Goal: Download file/media

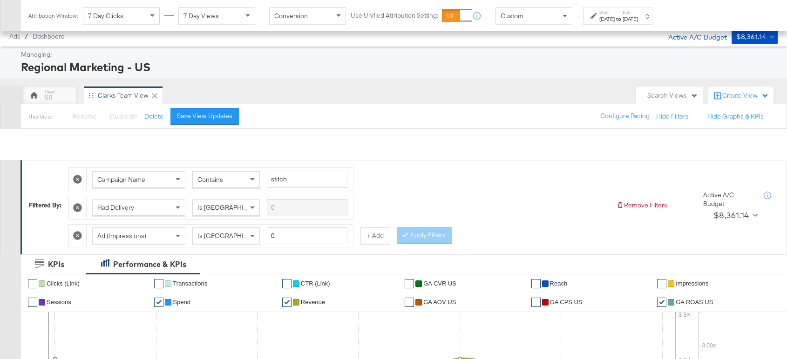
scroll to position [566, 0]
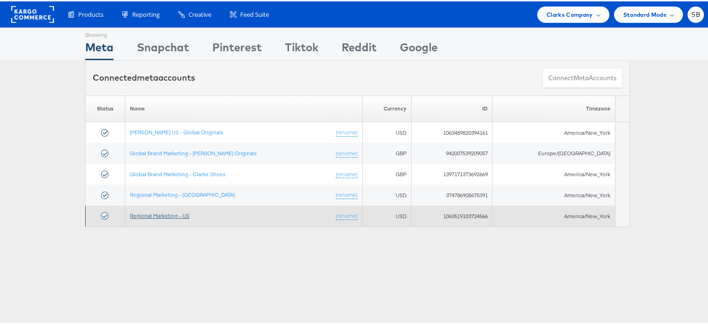
click at [171, 216] on link "Regional Marketing - US" at bounding box center [160, 213] width 60 height 7
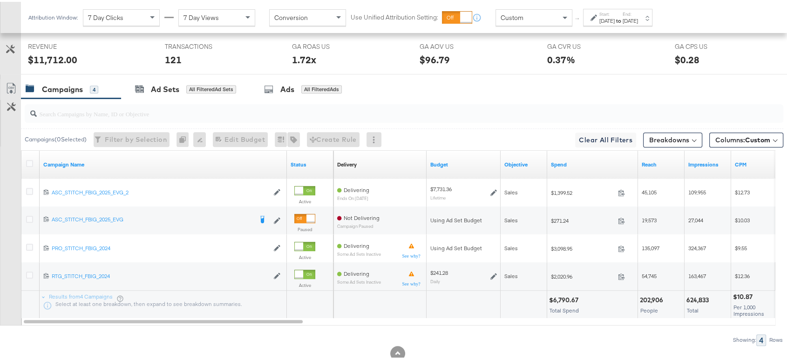
scroll to position [491, 0]
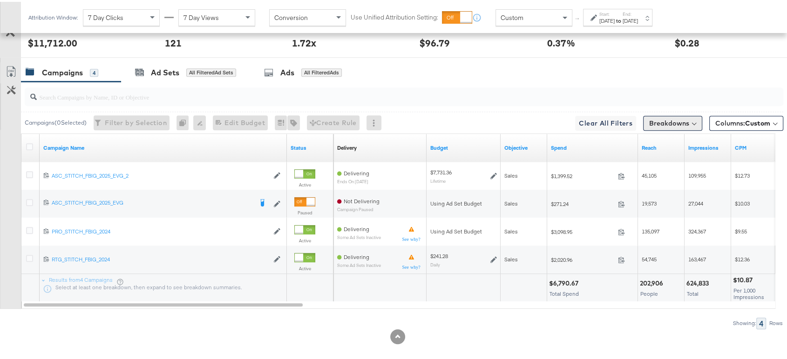
click at [657, 118] on button "Breakdowns" at bounding box center [672, 121] width 59 height 15
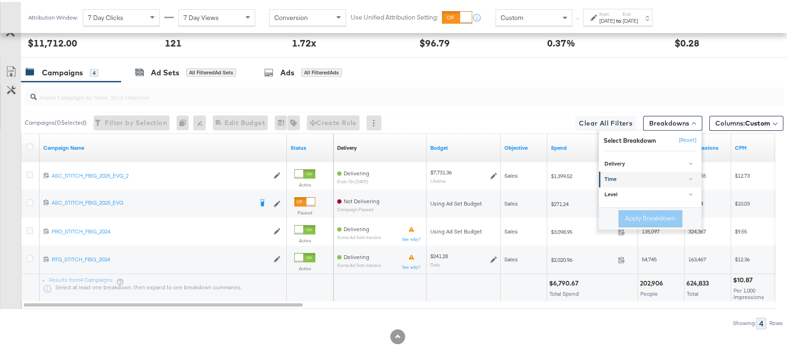
click at [606, 179] on div "Time" at bounding box center [650, 177] width 93 height 7
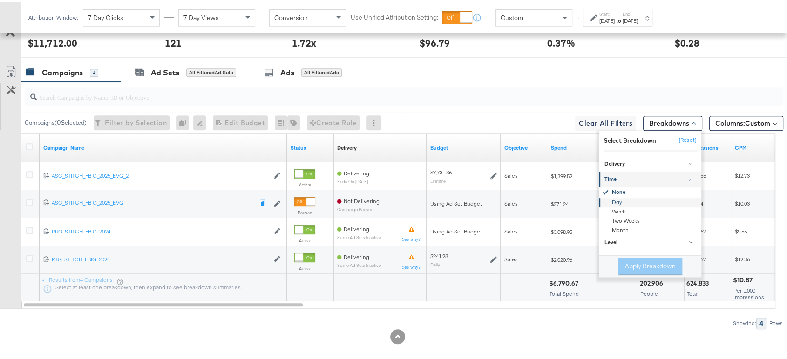
click at [609, 201] on div "Day" at bounding box center [650, 200] width 101 height 9
click at [637, 262] on button "Apply Breakdown" at bounding box center [650, 264] width 64 height 17
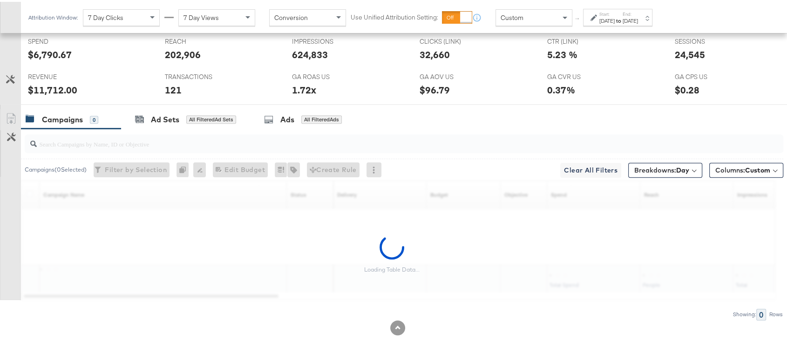
scroll to position [442, 0]
click at [614, 21] on div "[DATE]" at bounding box center [606, 18] width 15 height 7
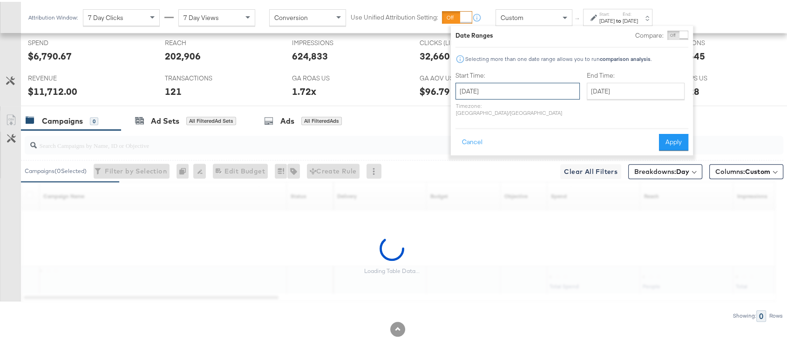
click at [533, 88] on input "[DATE]" at bounding box center [517, 89] width 124 height 17
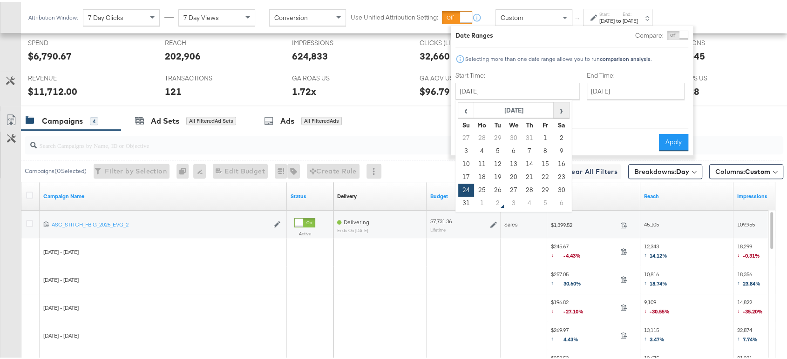
click at [557, 112] on span "›" at bounding box center [561, 108] width 14 height 14
click at [464, 110] on span "‹" at bounding box center [466, 108] width 14 height 14
click at [466, 203] on td "31" at bounding box center [466, 201] width 16 height 13
type input "[DATE]"
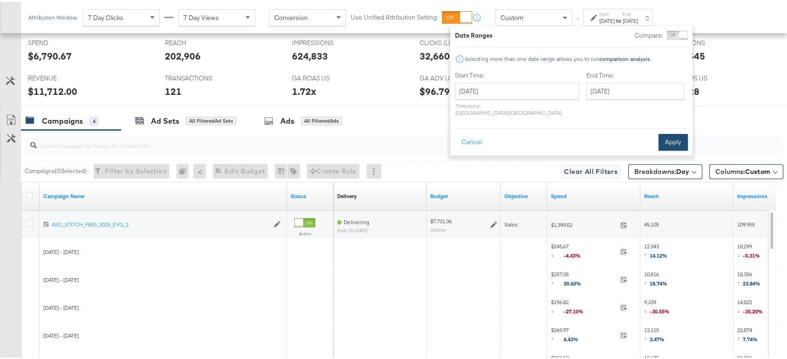
click at [677, 133] on button "Apply" at bounding box center [672, 140] width 29 height 17
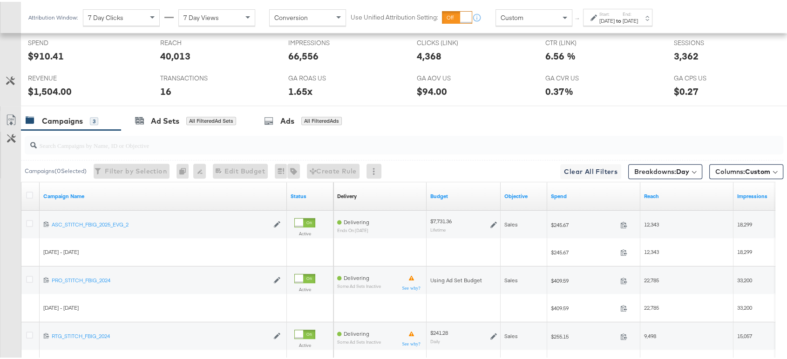
click at [614, 21] on div "[DATE]" at bounding box center [606, 18] width 15 height 7
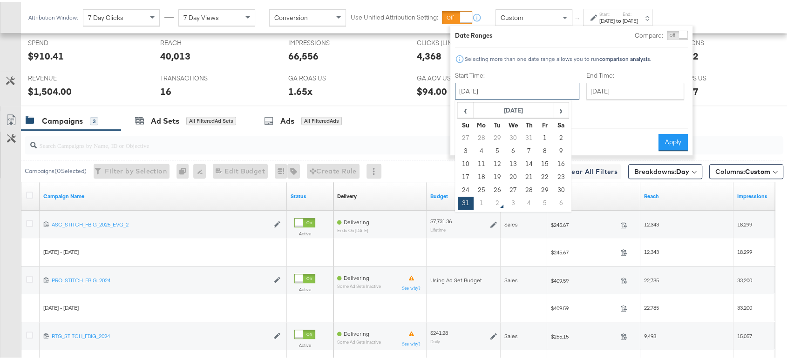
click at [459, 86] on input "[DATE]" at bounding box center [517, 89] width 124 height 17
click at [466, 189] on td "24" at bounding box center [466, 188] width 16 height 13
type input "[DATE]"
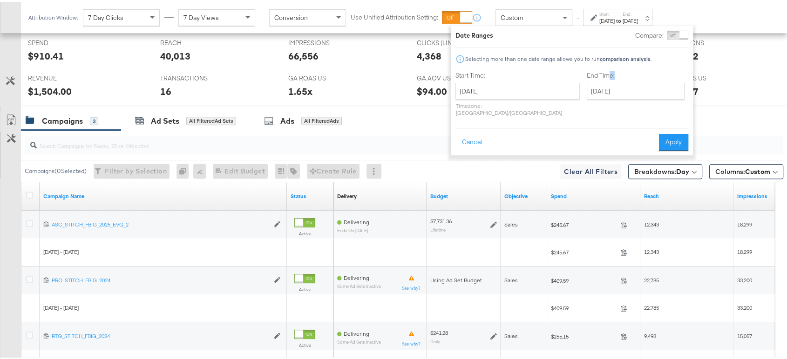
drag, startPoint x: 585, startPoint y: 78, endPoint x: 587, endPoint y: 88, distance: 10.4
click at [587, 88] on div "End Time: [DATE] ‹ [DATE] › Su Mo Tu We Th Fr Sa 27 28 29 30 31 1 2 3 4 5 6 7 8…" at bounding box center [637, 93] width 101 height 49
click at [587, 88] on input "[DATE]" at bounding box center [636, 89] width 98 height 17
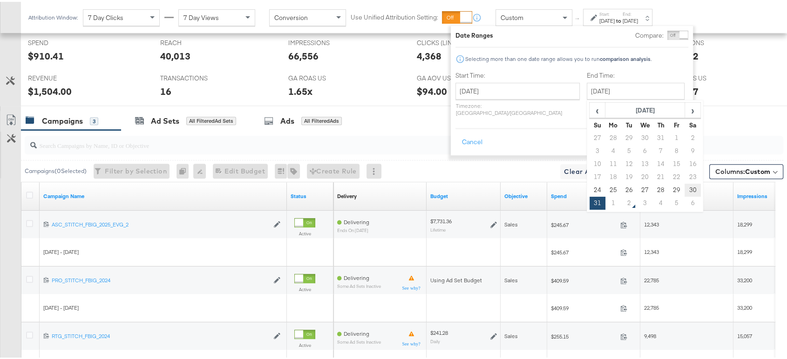
click at [684, 187] on td "30" at bounding box center [692, 188] width 16 height 13
type input "[DATE]"
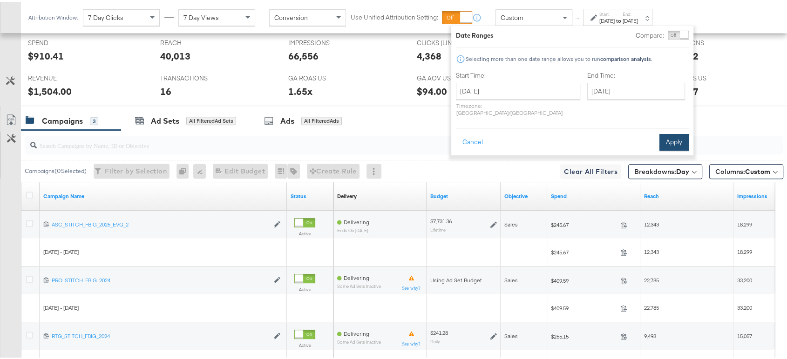
click at [674, 132] on button "Apply" at bounding box center [673, 140] width 29 height 17
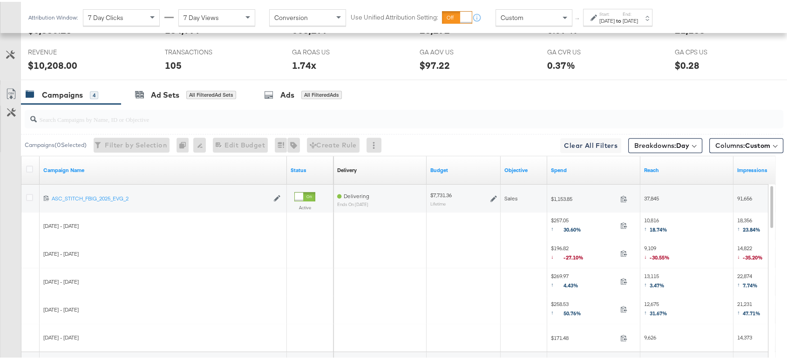
scroll to position [468, 0]
click at [640, 145] on span "Breakdowns: Day" at bounding box center [661, 143] width 55 height 9
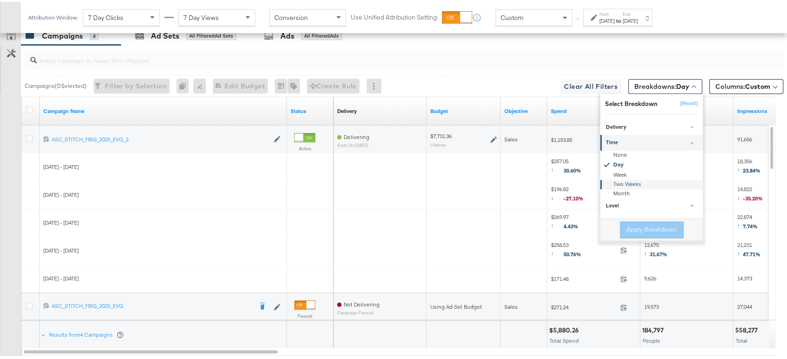
scroll to position [528, 0]
click at [606, 200] on div "Level" at bounding box center [652, 203] width 93 height 7
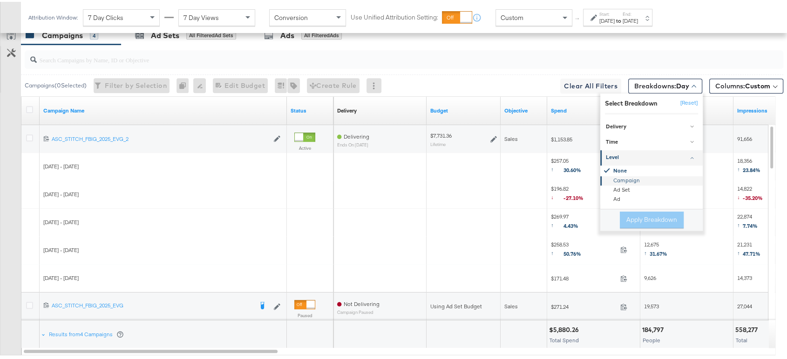
click at [613, 177] on div "Campaign" at bounding box center [651, 179] width 101 height 9
click at [631, 216] on button "Apply Breakdown" at bounding box center [652, 218] width 64 height 17
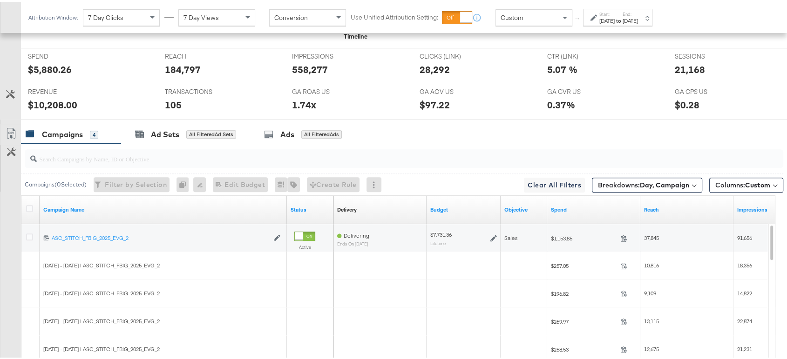
scroll to position [426, 0]
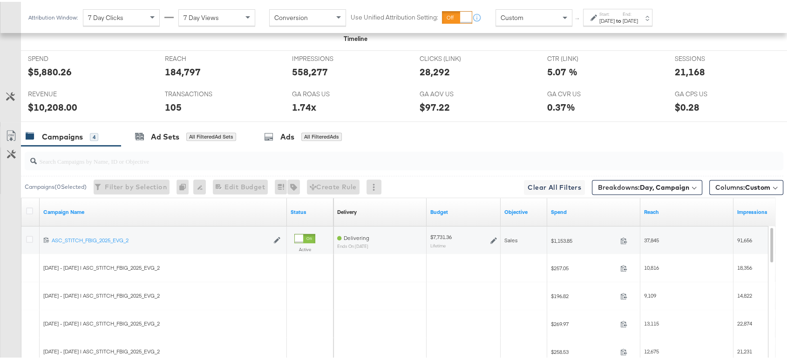
click at [11, 125] on link "Export as CSV" at bounding box center [10, 135] width 21 height 21
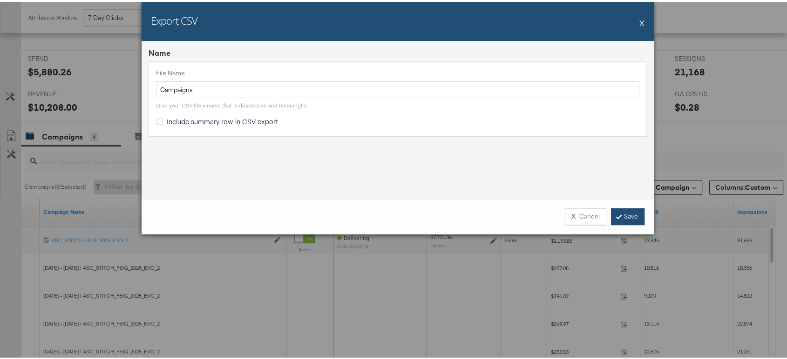
click at [611, 215] on link "Save" at bounding box center [628, 215] width 34 height 17
